Goal: Information Seeking & Learning: Learn about a topic

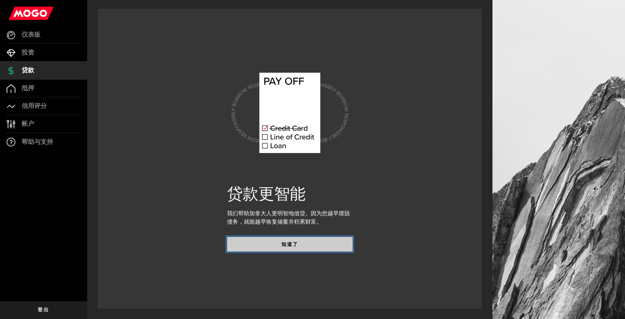
click at [263, 248] on button "知道了" at bounding box center [290, 244] width 126 height 15
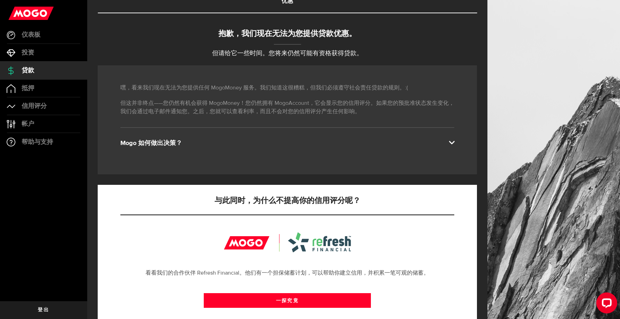
scroll to position [56, 0]
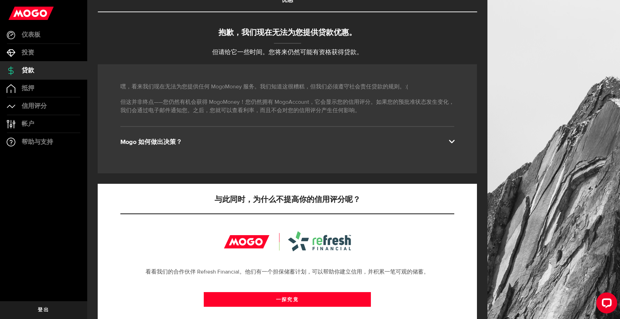
click at [146, 143] on font "Mogo 如何做出决策？" at bounding box center [151, 142] width 62 height 6
click at [311, 142] on div "Mogo 如何做出决策？" at bounding box center [287, 142] width 334 height 8
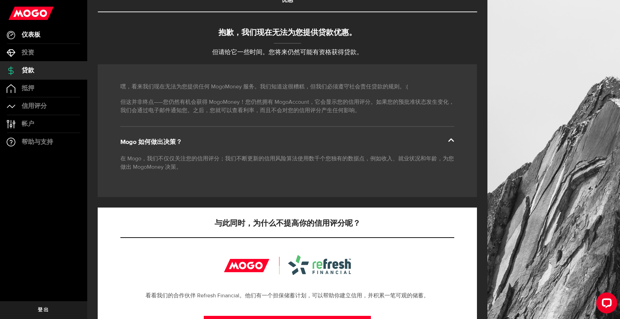
click at [42, 38] on link "仪表板" at bounding box center [43, 34] width 87 height 17
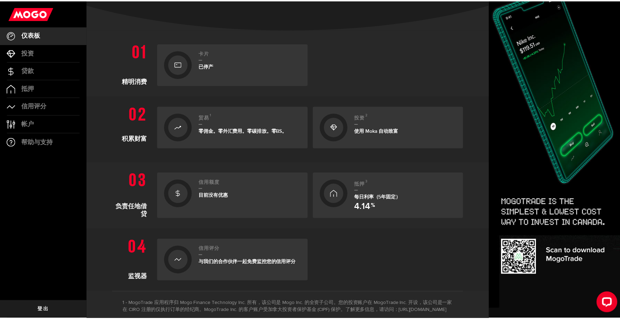
scroll to position [139, 0]
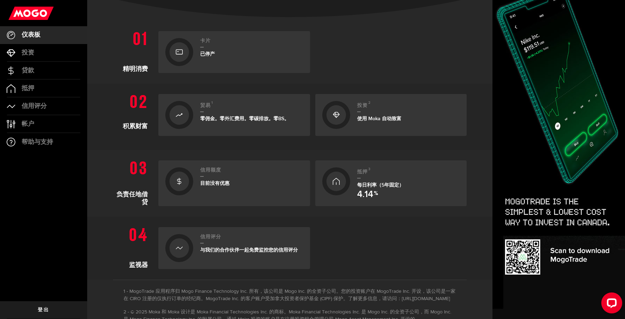
click at [362, 179] on div "抵押 3 每日利率（5年固定） 4.14 %" at bounding box center [408, 183] width 103 height 32
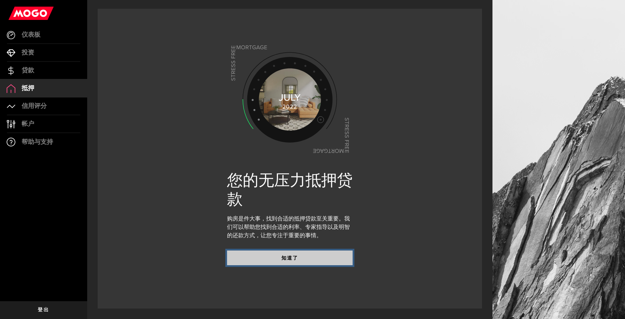
click at [314, 259] on button "知道了" at bounding box center [290, 257] width 126 height 15
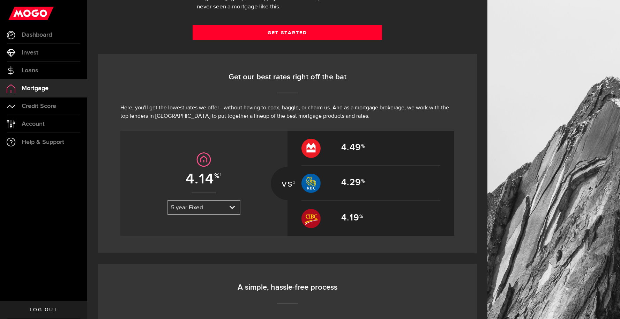
scroll to position [238, 0]
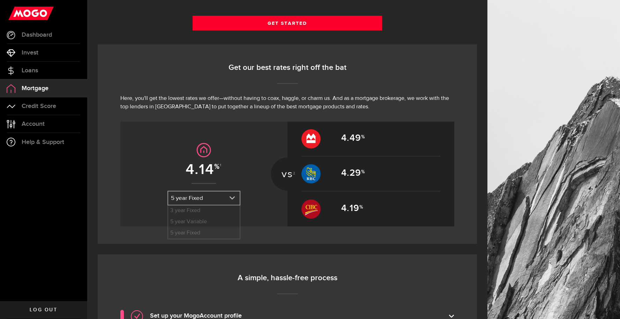
click at [212, 198] on link "expand select" at bounding box center [204, 197] width 72 height 13
click at [167, 149] on div "4.14 1 5 year Fixed 3 year Fixed 5 year Variable 5 year Fixed 3 year Fixed 5 ye…" at bounding box center [203, 173] width 167 height 105
click at [188, 188] on div "4.14 1 5 year Fixed 3 year Fixed 5 year Variable 5 year Fixed 3 year Fixed 5 ye…" at bounding box center [203, 173] width 167 height 105
click at [189, 192] on link "expand select" at bounding box center [204, 197] width 72 height 13
click at [191, 213] on li "3 year Fixed" at bounding box center [204, 210] width 72 height 11
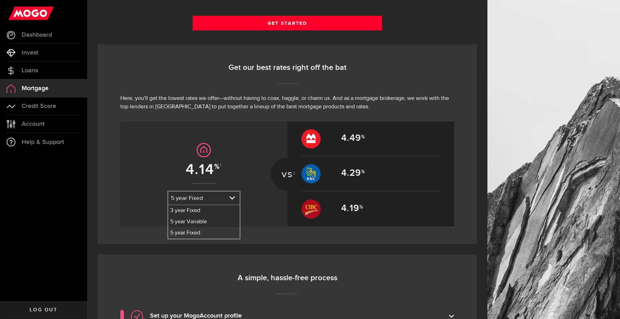
select select "3dxRpDJF7y2Q8moQQK0auq"
click at [190, 201] on link "expand select" at bounding box center [204, 197] width 72 height 13
click at [192, 215] on li "3 year Fixed" at bounding box center [204, 210] width 72 height 11
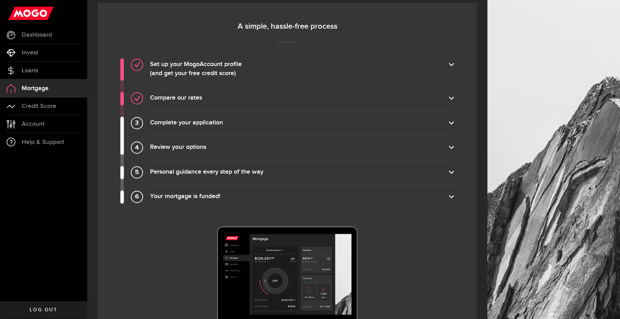
scroll to position [584, 0]
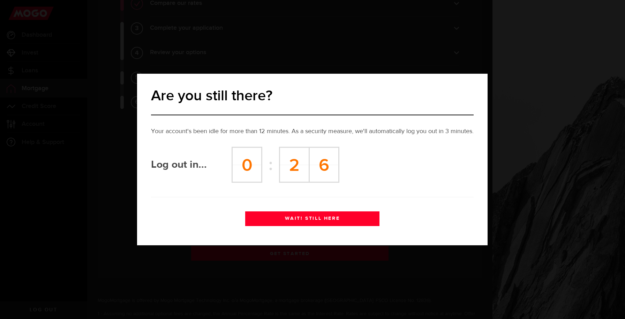
click at [311, 219] on button "WAIT! STILL HERE" at bounding box center [312, 218] width 134 height 15
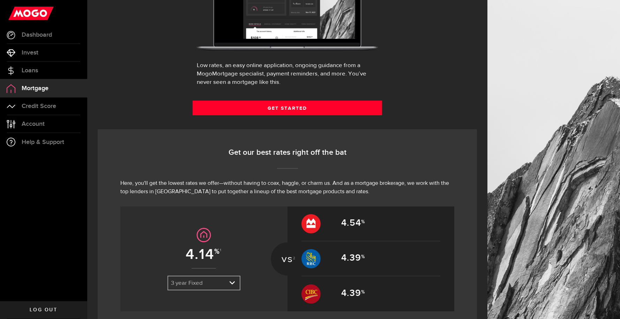
scroll to position [0, 0]
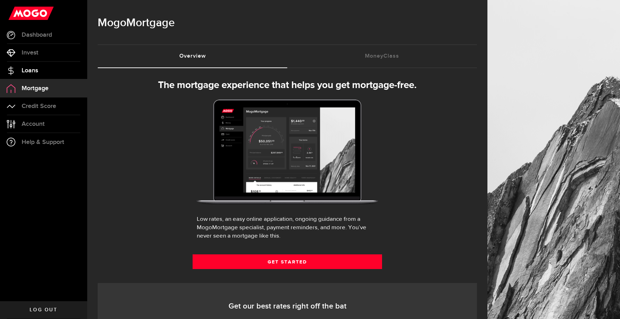
click at [46, 73] on link "Loans" at bounding box center [43, 70] width 87 height 17
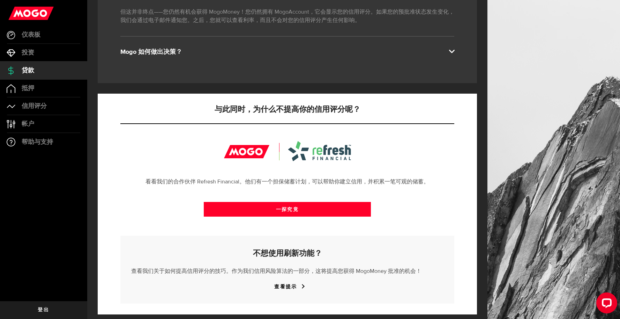
scroll to position [145, 0]
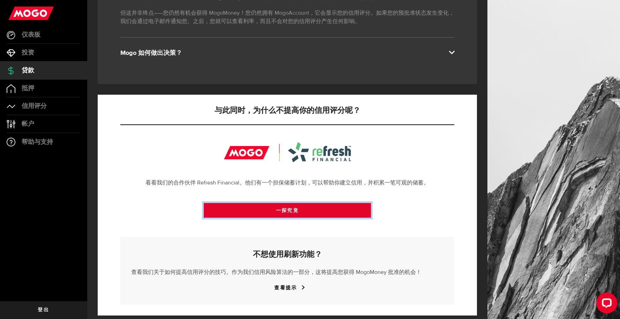
click at [358, 207] on link "一探究竟" at bounding box center [287, 210] width 167 height 15
click at [266, 216] on link "一探究竟" at bounding box center [287, 210] width 167 height 15
